Goal: Obtain resource: Download file/media

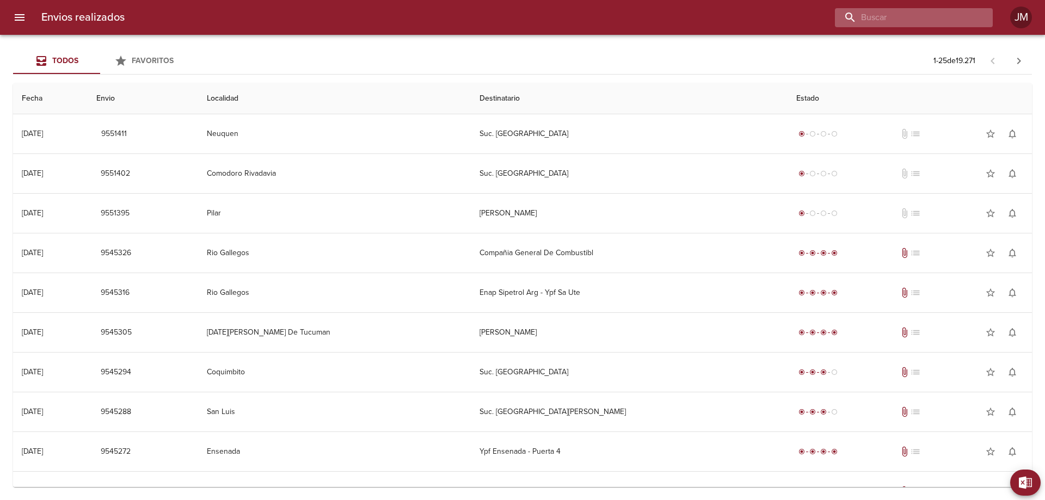
click at [912, 18] on input "buscar" at bounding box center [904, 17] width 139 height 19
click at [928, 16] on input "AES" at bounding box center [904, 17] width 139 height 19
type input "AES"
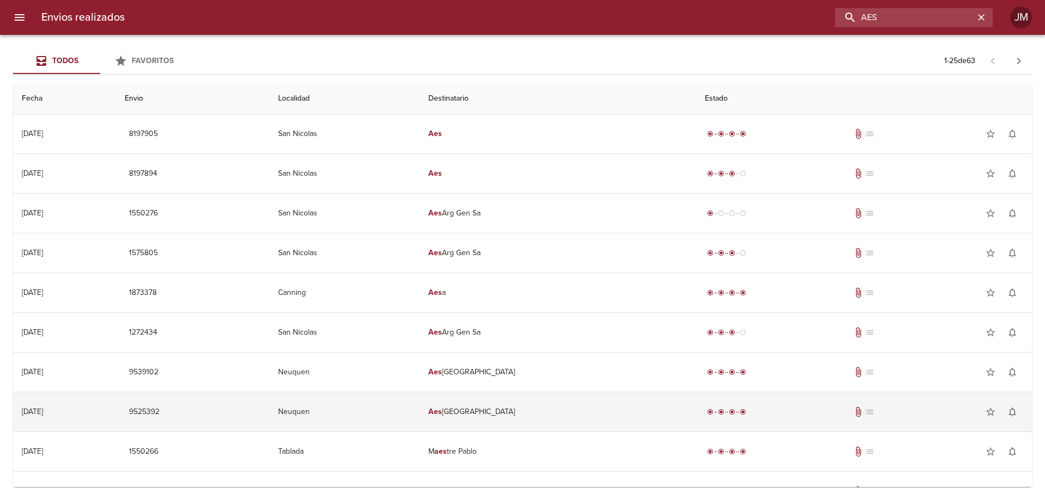
scroll to position [54, 0]
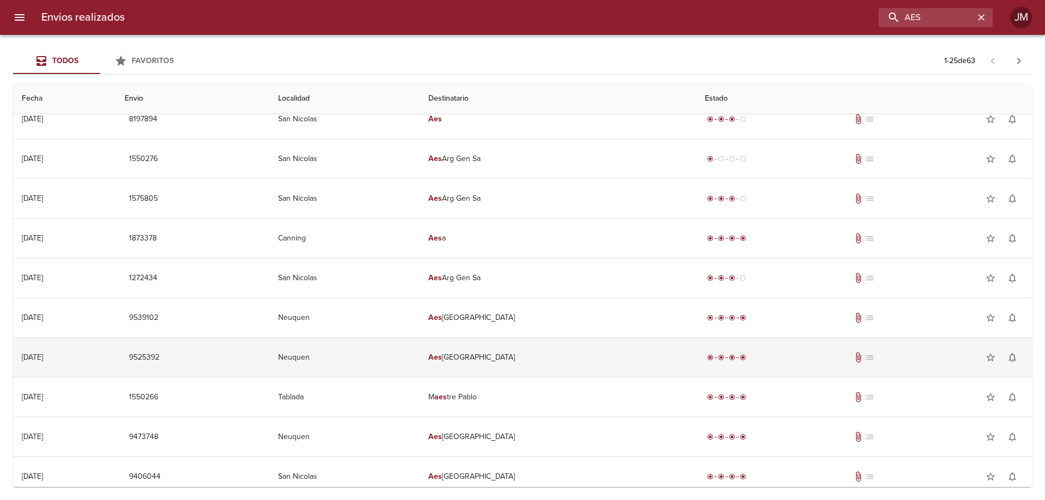
click at [754, 356] on div "radio_button_checked radio_button_checked radio_button_checked radio_button_che…" at bounding box center [864, 358] width 318 height 22
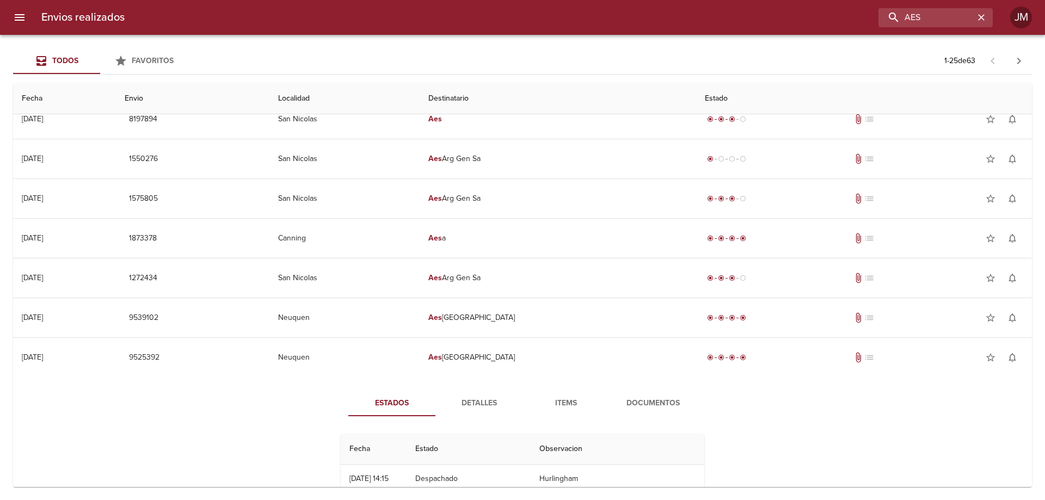
scroll to position [218, 0]
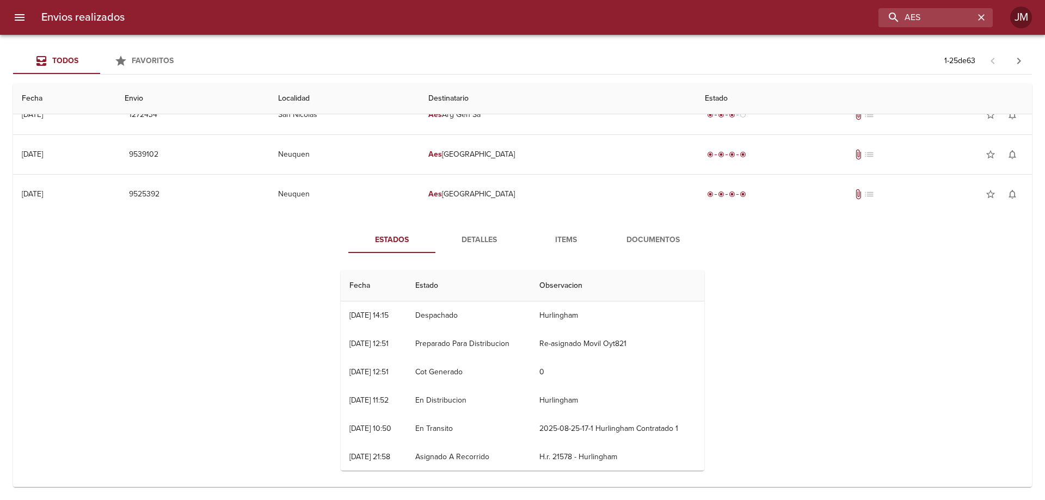
click at [646, 234] on span "Documentos" at bounding box center [653, 240] width 74 height 14
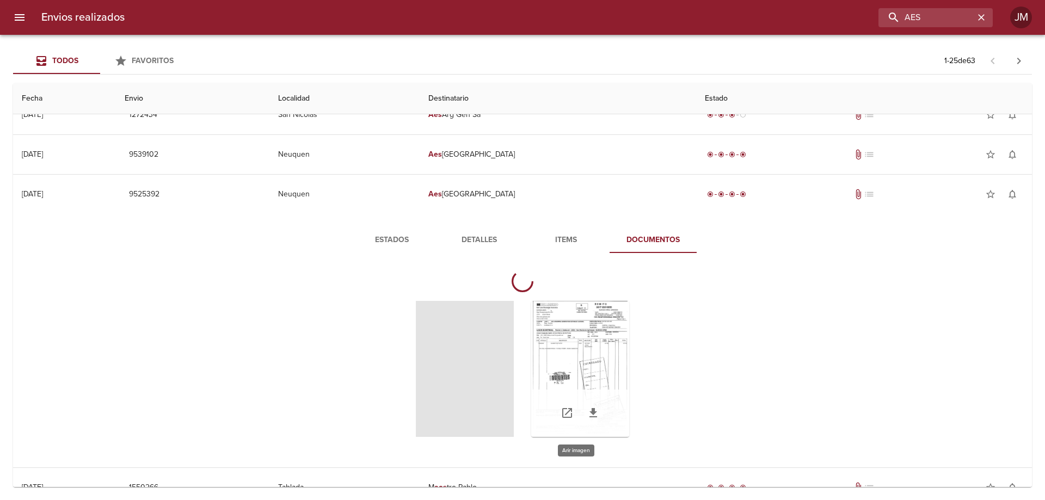
click at [583, 328] on div "Tabla de envíos del cliente" at bounding box center [580, 369] width 98 height 136
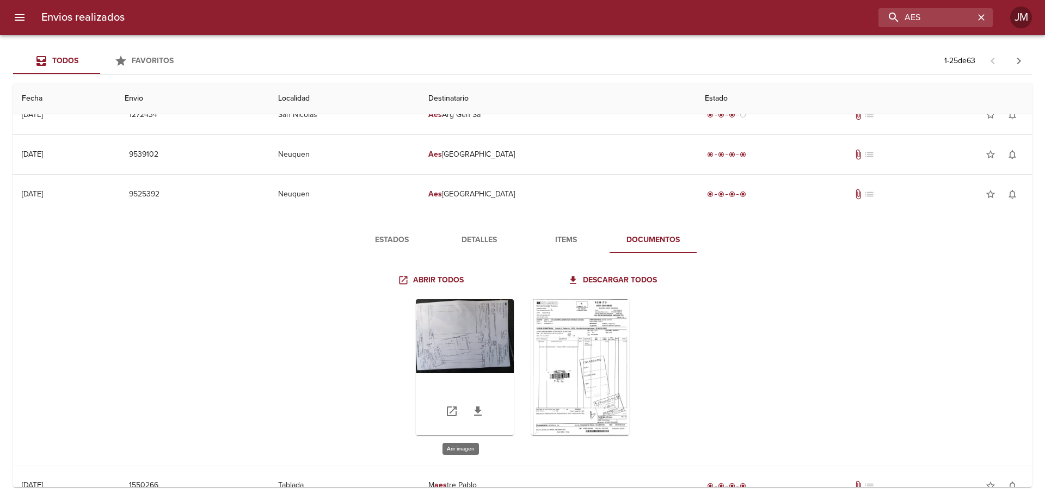
click at [483, 342] on div "Tabla de envíos del cliente" at bounding box center [465, 367] width 98 height 136
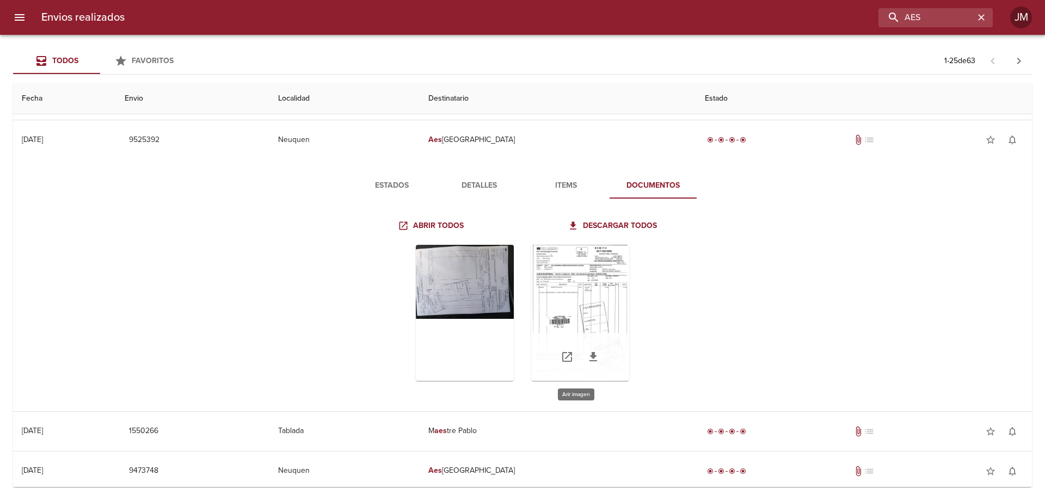
click at [605, 334] on div "Tabla de envíos del cliente" at bounding box center [580, 357] width 98 height 48
click at [608, 283] on div "Tabla de envíos del cliente" at bounding box center [580, 313] width 98 height 136
click at [593, 351] on icon "Tabla de envíos del cliente" at bounding box center [593, 356] width 13 height 13
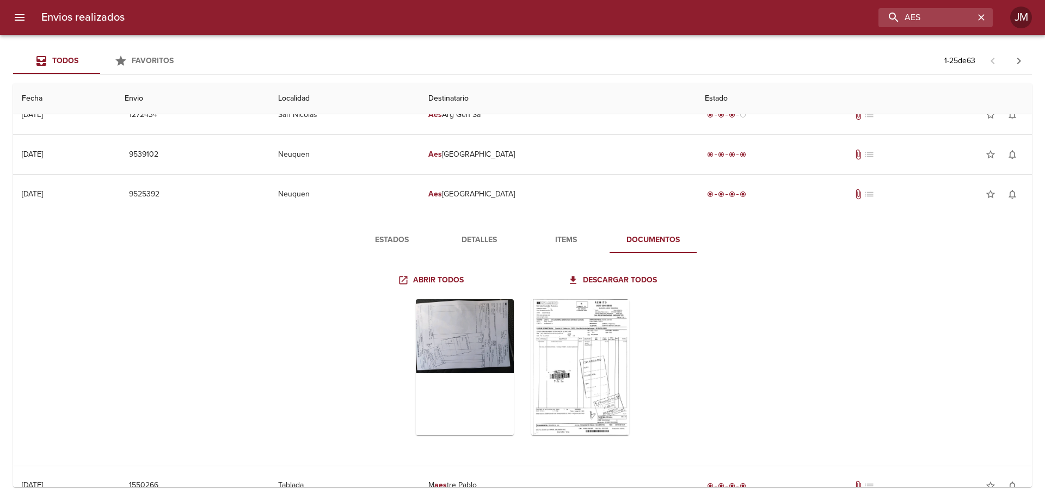
scroll to position [163, 0]
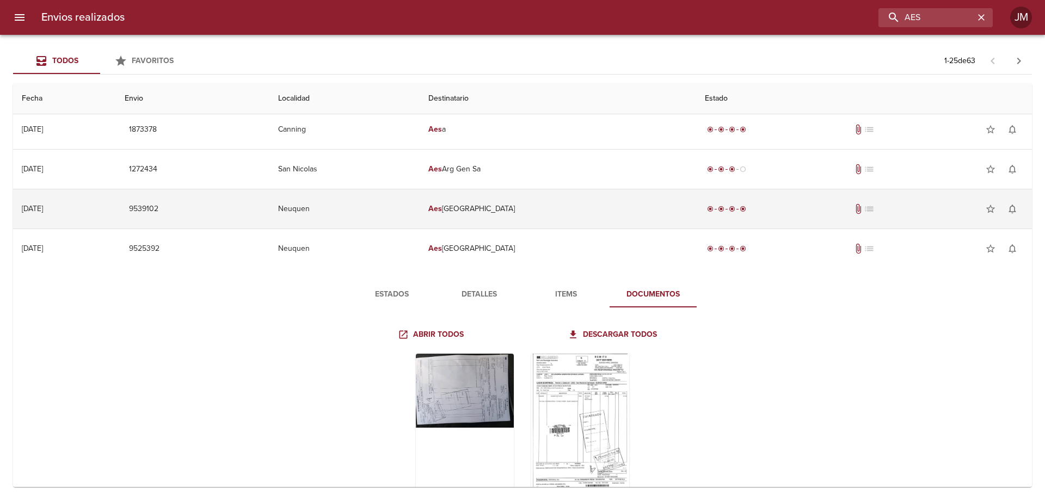
click at [838, 211] on div "radio_button_checked radio_button_checked radio_button_checked radio_button_che…" at bounding box center [864, 209] width 318 height 22
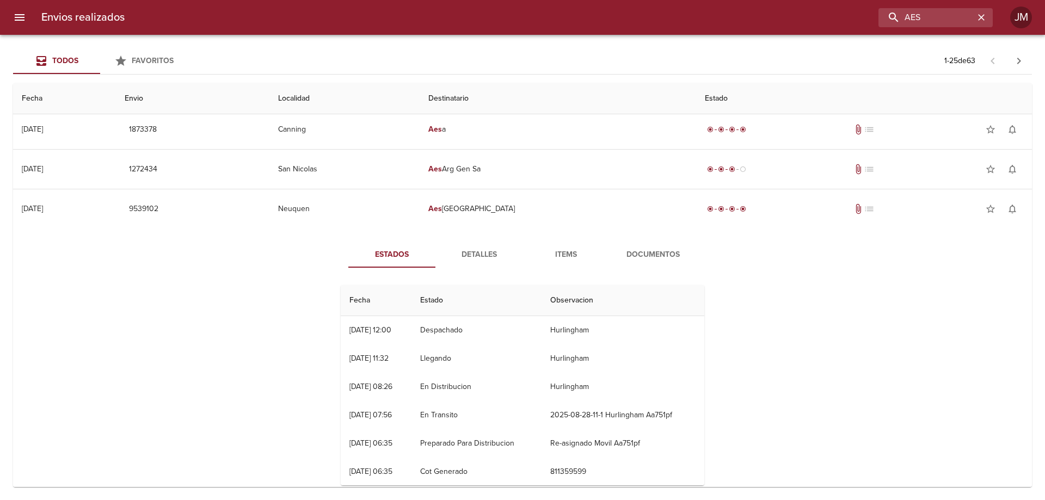
click at [650, 255] on span "Documentos" at bounding box center [653, 255] width 74 height 14
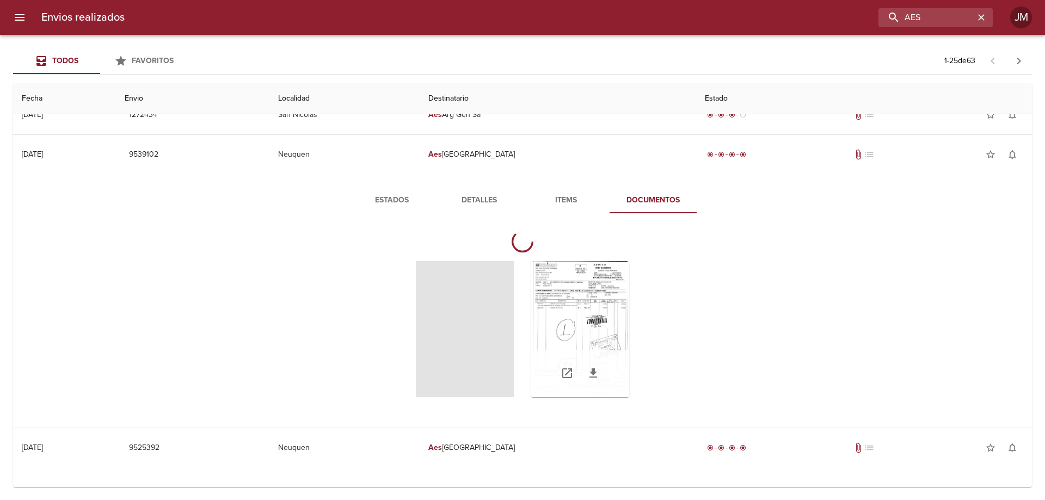
scroll to position [272, 0]
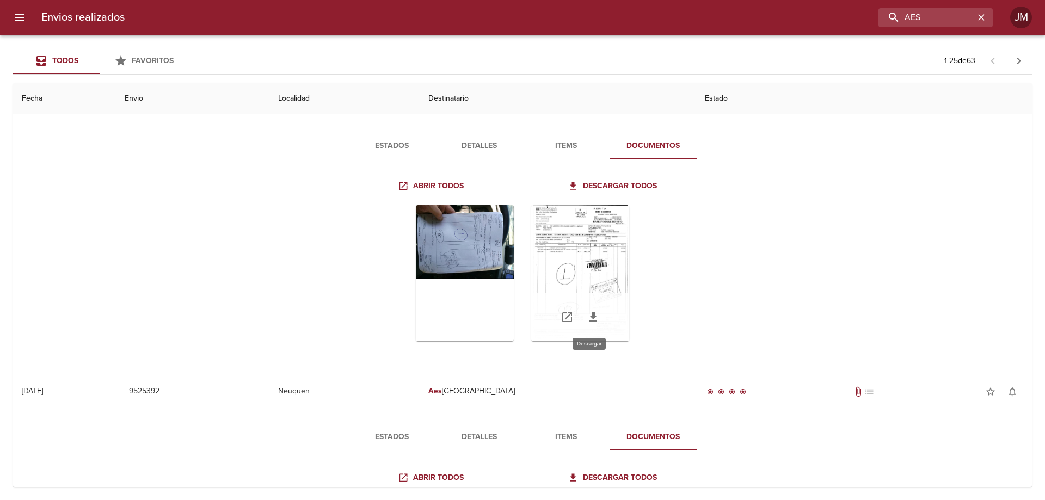
click at [593, 315] on icon "Tabla de envíos del cliente" at bounding box center [593, 317] width 13 height 13
click at [591, 316] on icon "Tabla de envíos del cliente" at bounding box center [593, 316] width 8 height 9
click at [576, 238] on div "Tabla de envíos del cliente" at bounding box center [580, 273] width 98 height 136
click at [447, 231] on div "Tabla de envíos del cliente" at bounding box center [465, 273] width 98 height 136
